Goal: Task Accomplishment & Management: Complete application form

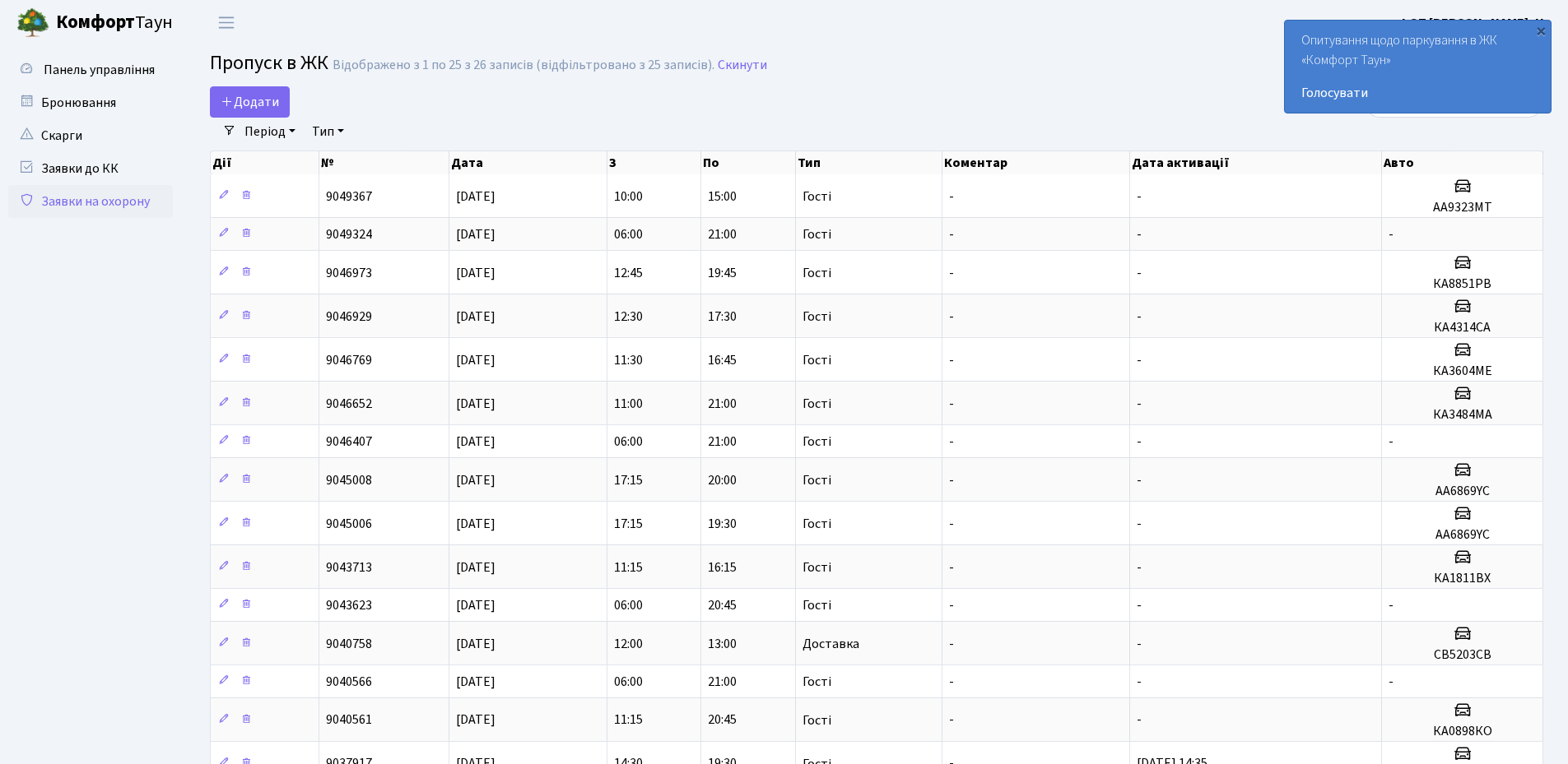
select select "25"
click at [1543, 33] on div "×" at bounding box center [1540, 30] width 16 height 16
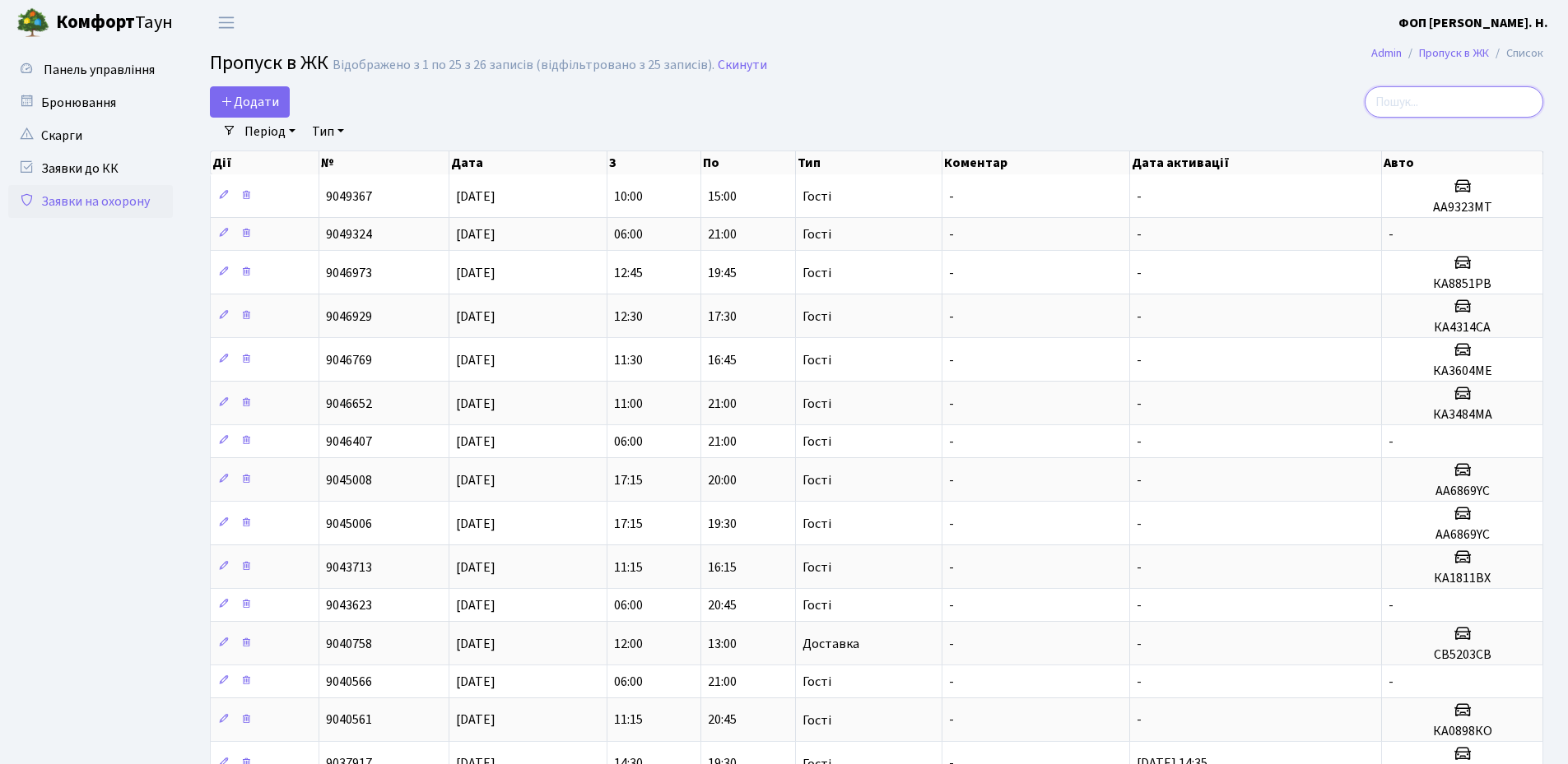
click at [1476, 97] on input "search" at bounding box center [1454, 102] width 179 height 31
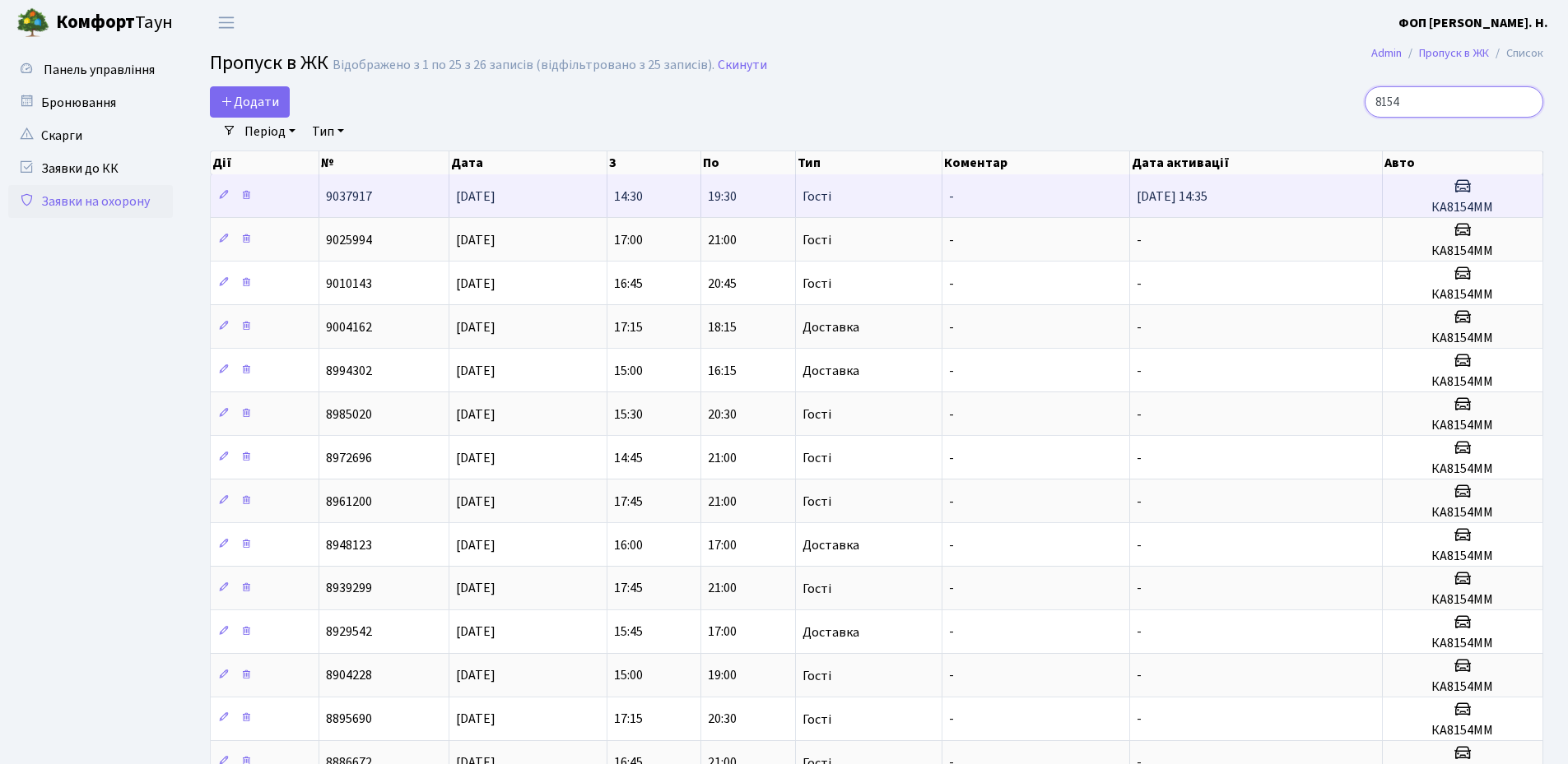
type input "8154"
drag, startPoint x: 1497, startPoint y: 209, endPoint x: 1434, endPoint y: 203, distance: 63.3
click at [1434, 203] on h5 "КА8154ММ" at bounding box center [1462, 208] width 147 height 16
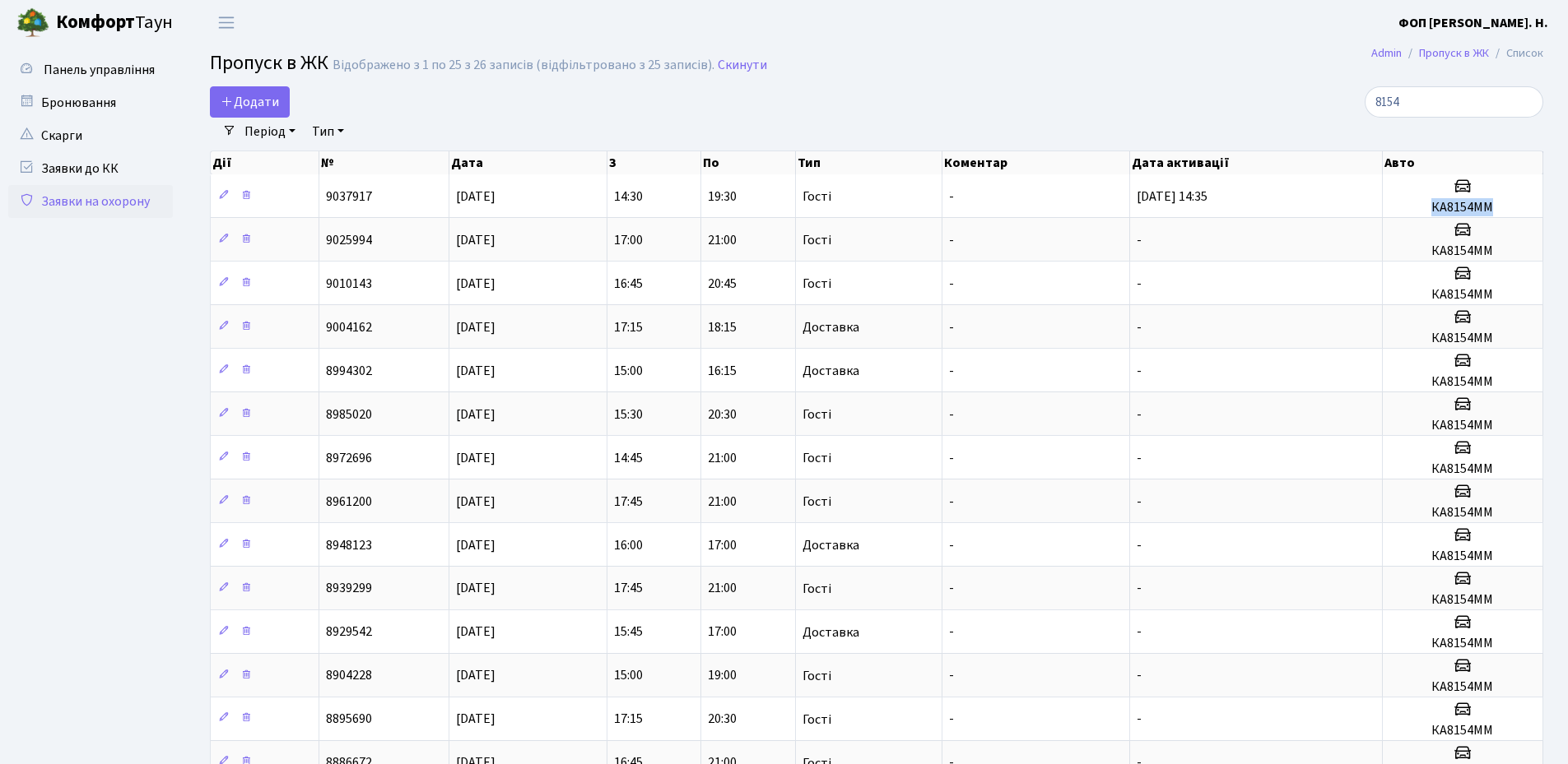
copy h5 "КА8154ММ"
click at [269, 104] on span "Додати" at bounding box center [249, 101] width 58 height 18
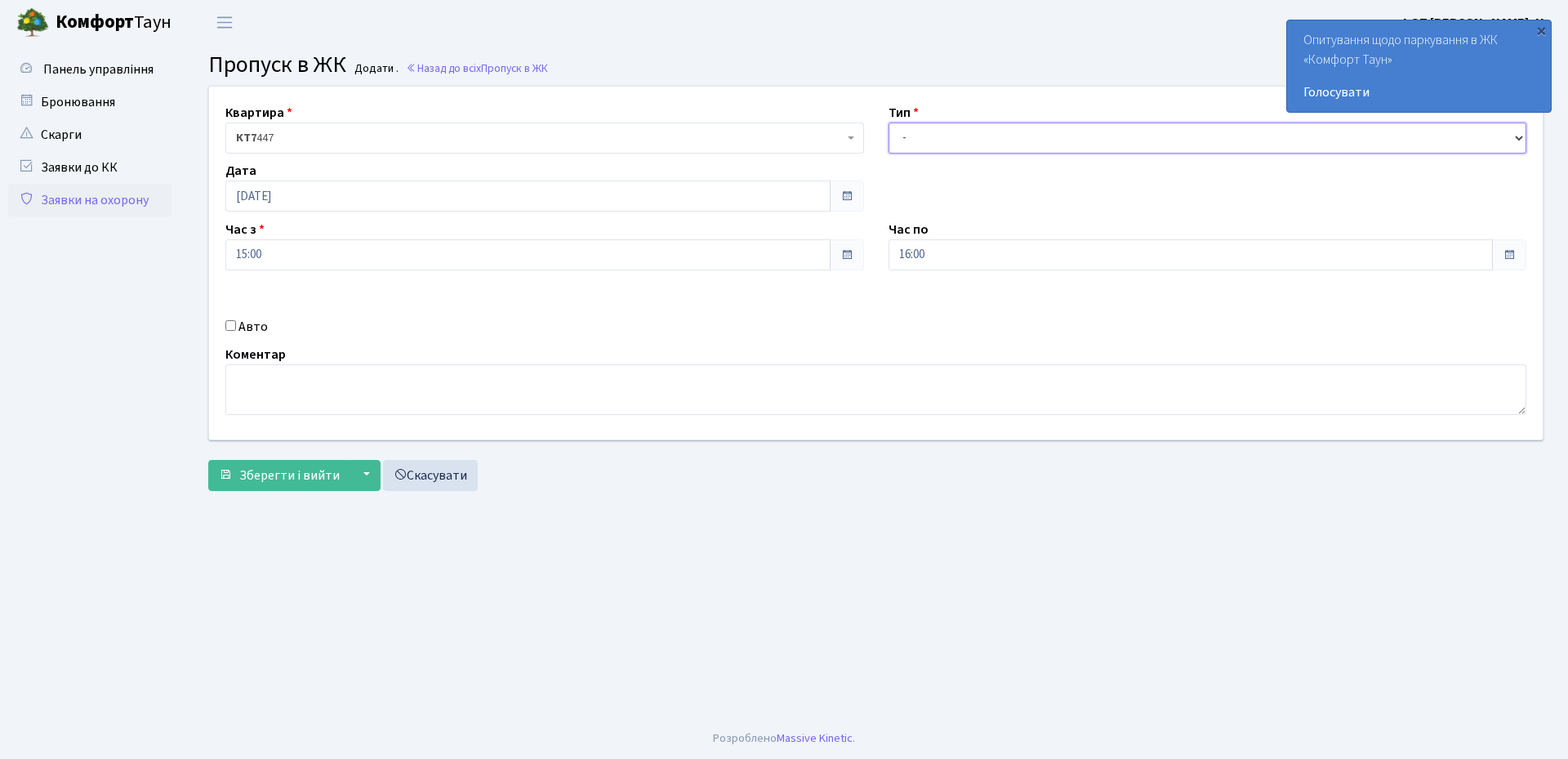
click at [936, 143] on select "- Доставка Таксі Гості Сервіс" at bounding box center [1208, 138] width 639 height 31
select select "3"
click at [889, 122] on select "- Доставка Таксі Гості Сервіс" at bounding box center [1208, 138] width 639 height 31
click at [934, 253] on input "16:00" at bounding box center [1191, 255] width 605 height 31
click at [928, 316] on icon at bounding box center [933, 311] width 44 height 44
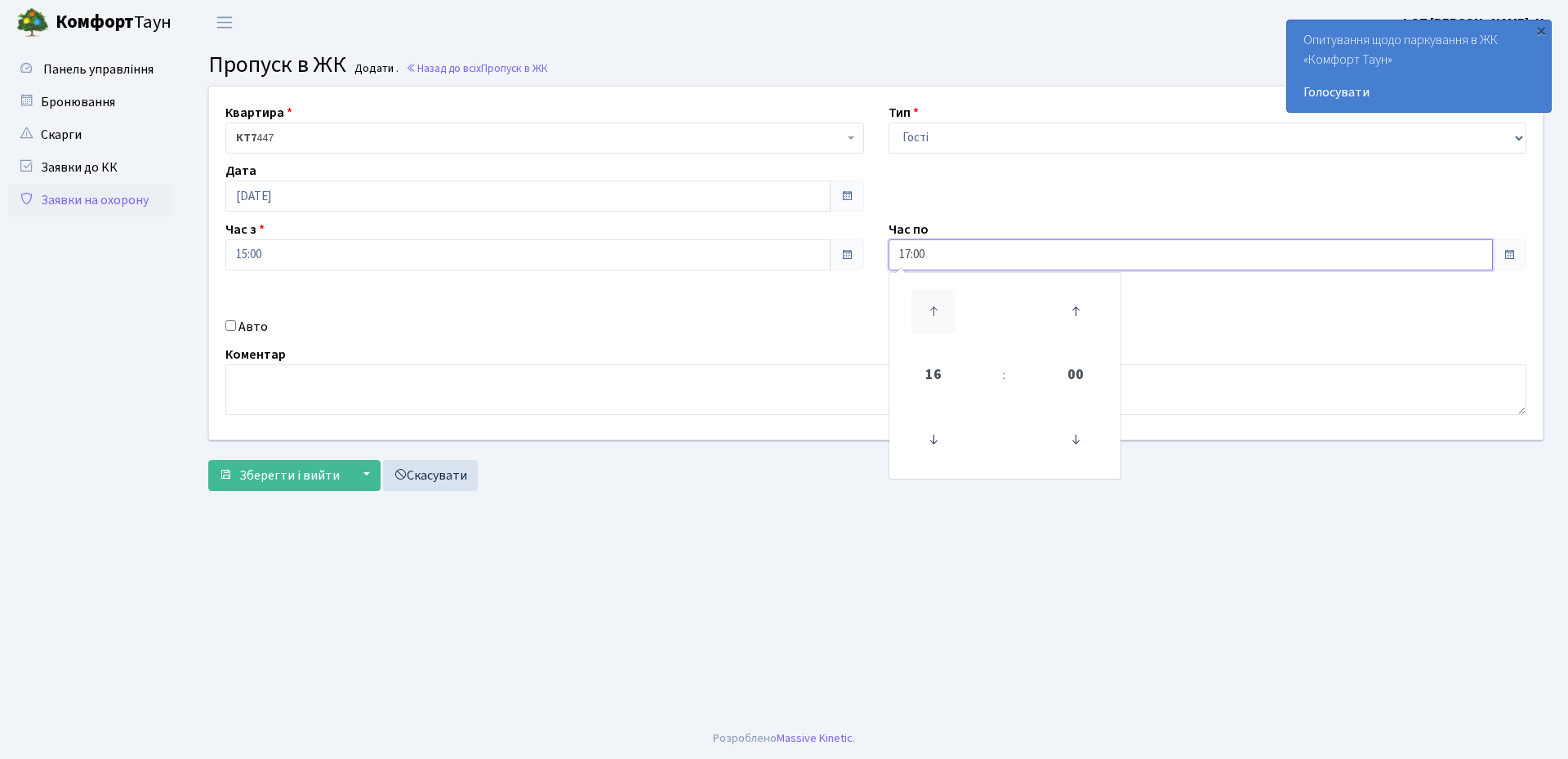
click at [928, 316] on icon at bounding box center [933, 311] width 44 height 44
type input "21:00"
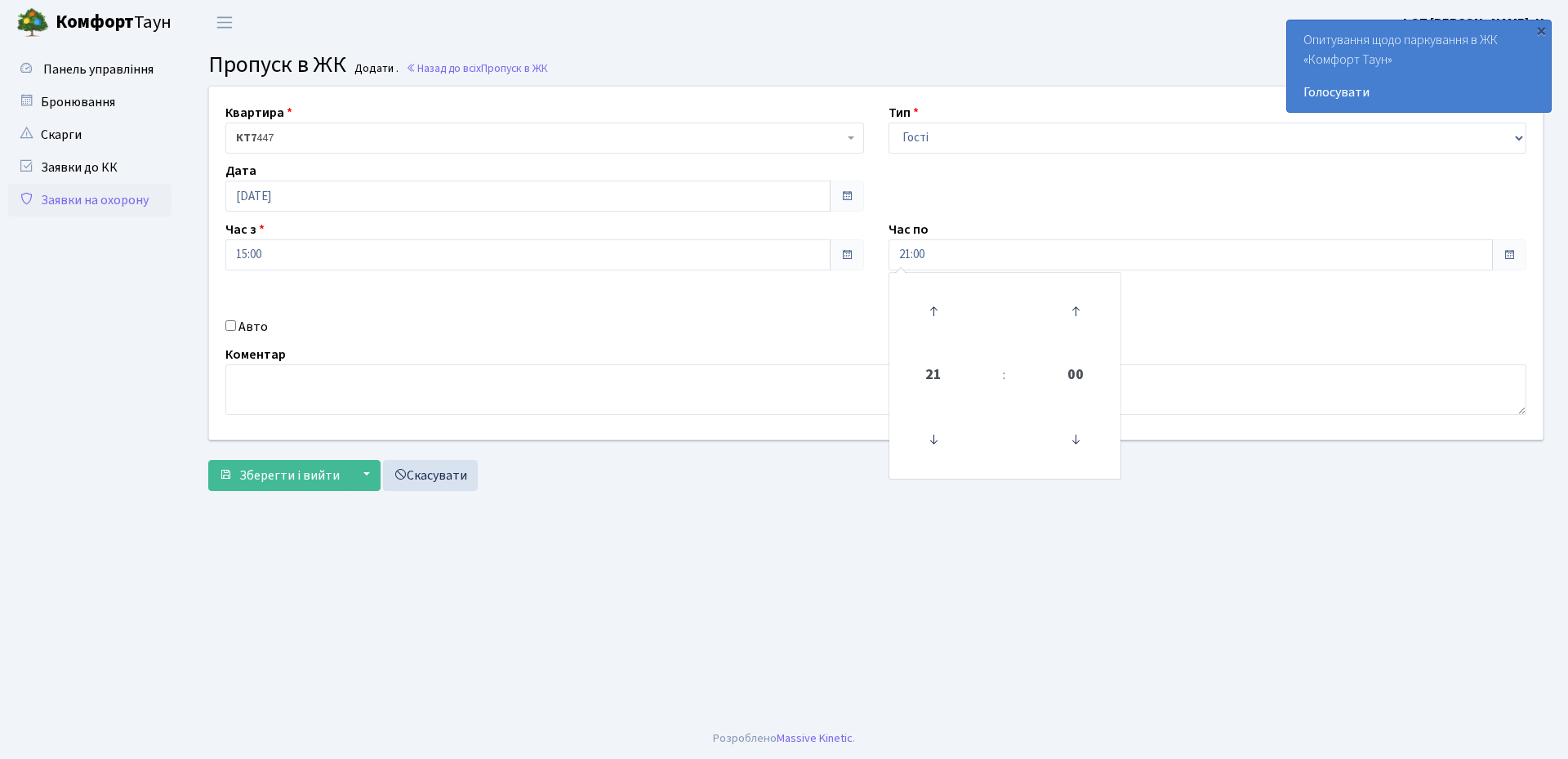
click at [251, 324] on label "Авто" at bounding box center [253, 327] width 29 height 20
click at [236, 324] on input "Авто" at bounding box center [231, 326] width 10 height 10
checkbox input "true"
paste input "КА8154ММ"
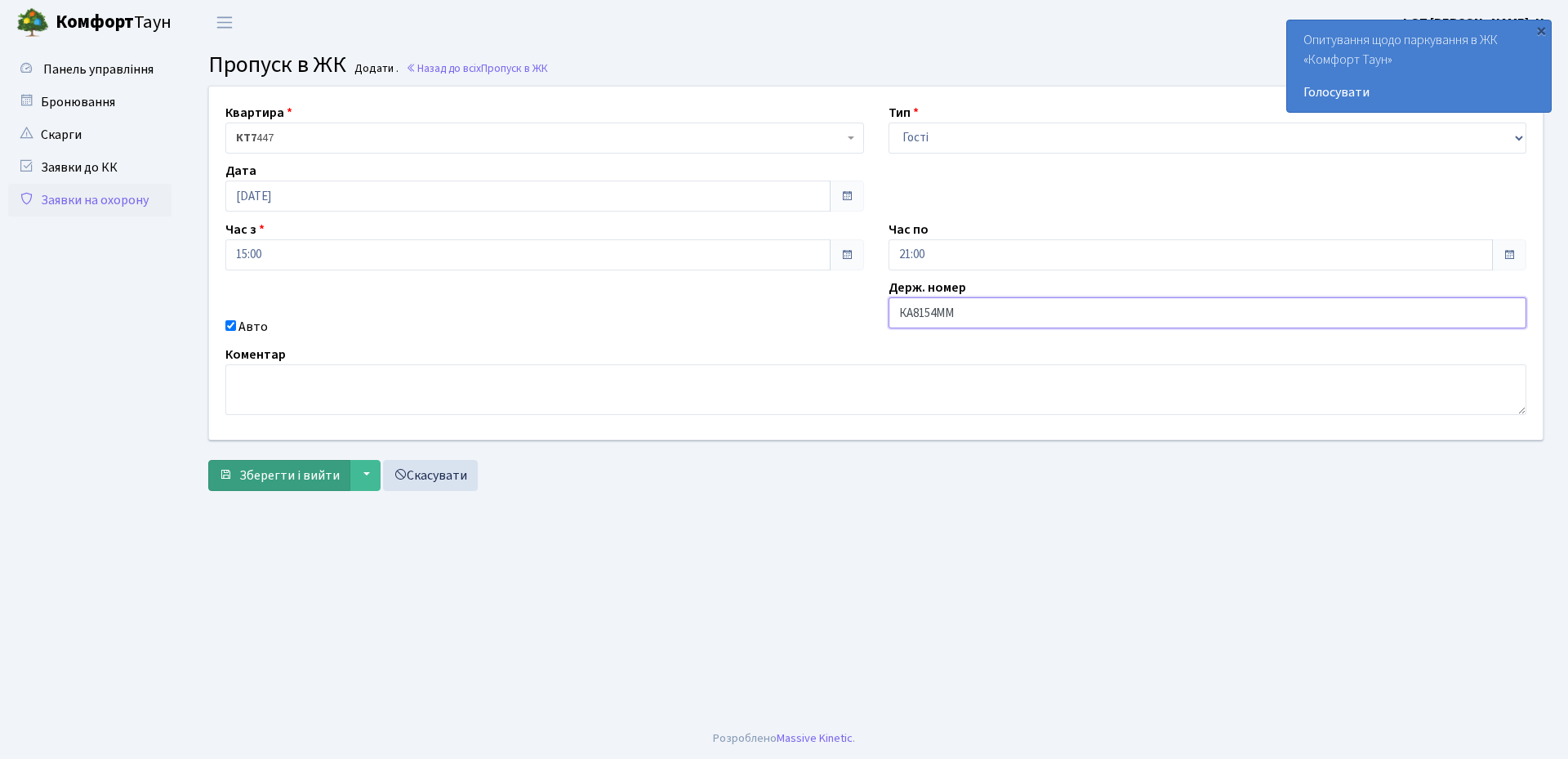
type input "КА8154ММ"
click at [272, 476] on span "Зберегти і вийти" at bounding box center [289, 476] width 101 height 18
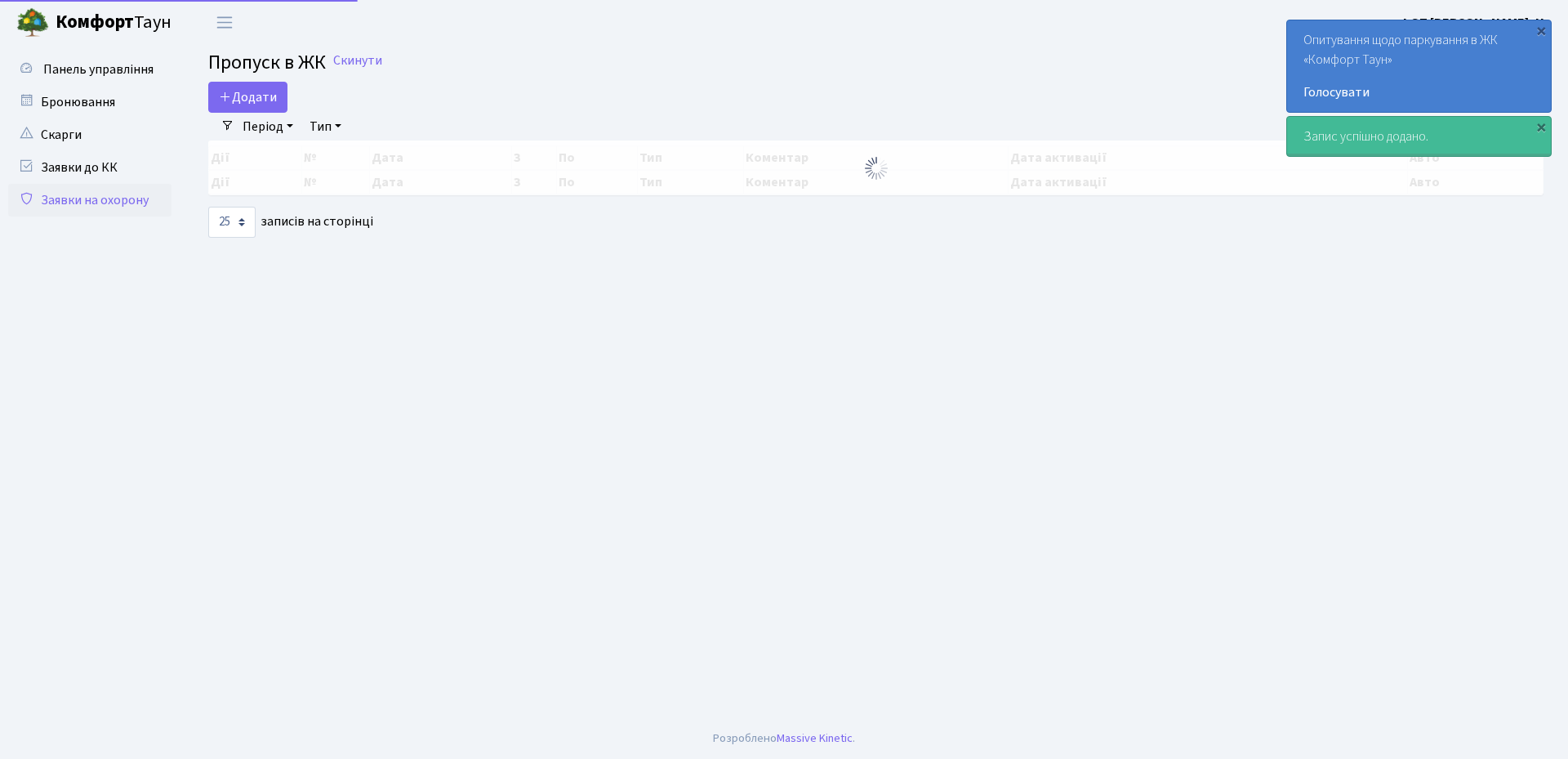
select select "25"
